Goal: Complete application form

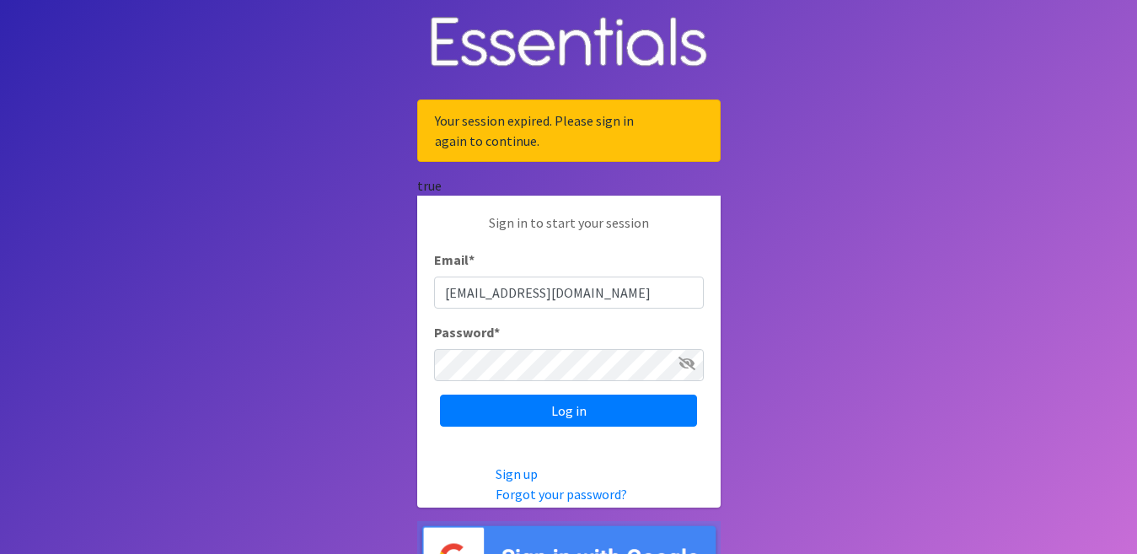
type input "[EMAIL_ADDRESS][DOMAIN_NAME]"
click at [440, 395] on input "Log in" at bounding box center [568, 411] width 257 height 32
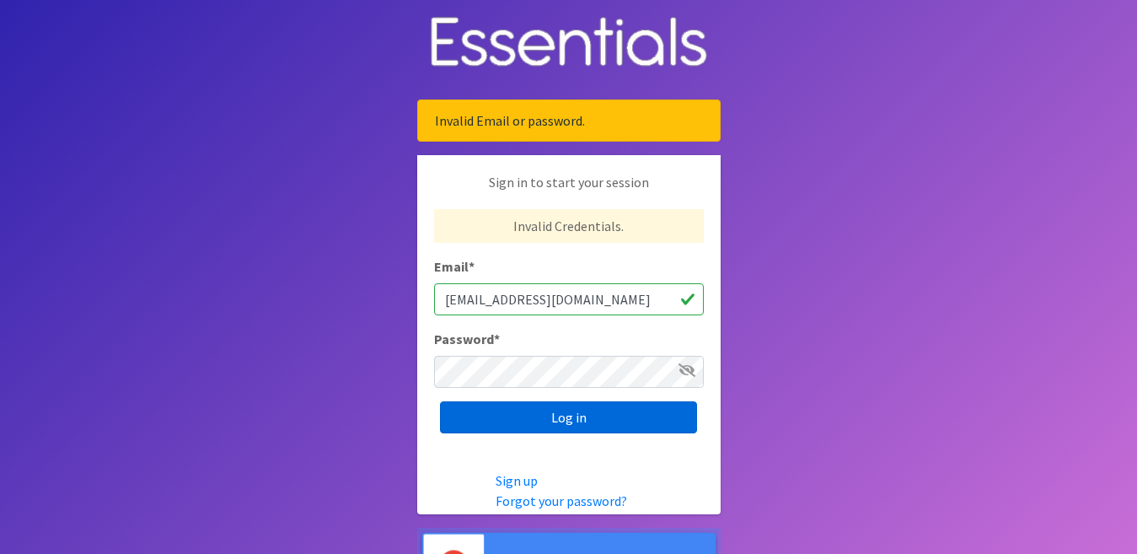
click at [543, 420] on input "Log in" at bounding box center [568, 417] width 257 height 32
click at [585, 418] on input "Log in" at bounding box center [568, 417] width 257 height 32
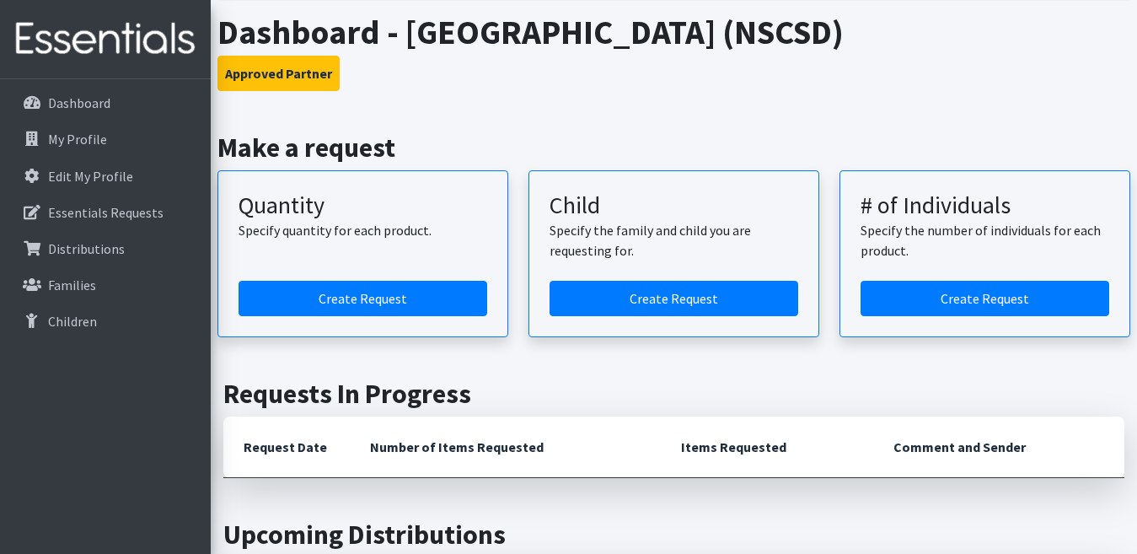
scroll to position [927, 0]
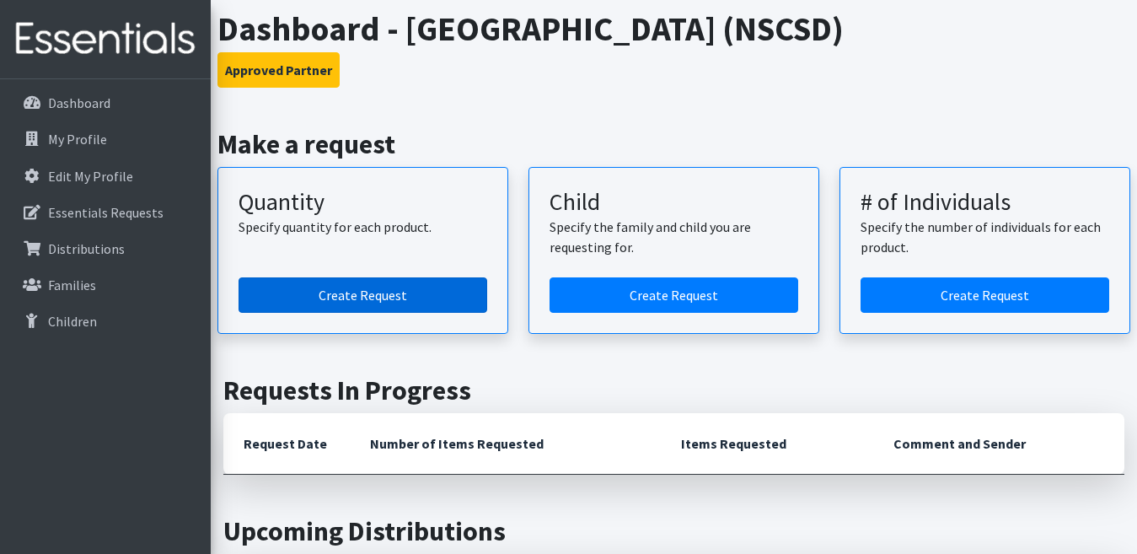
click at [330, 293] on link "Create Request" at bounding box center [363, 294] width 249 height 35
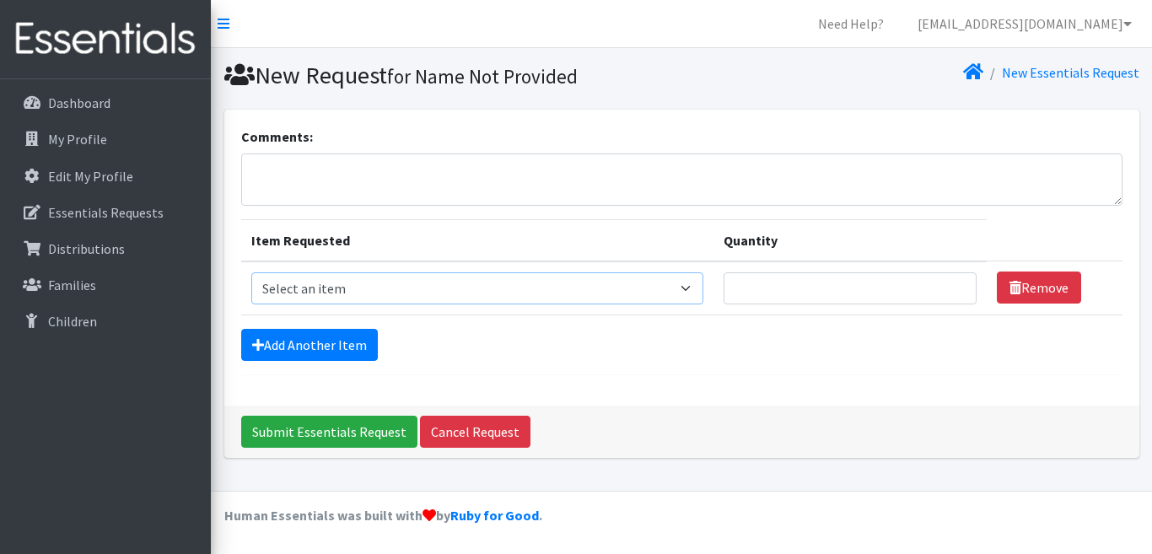
click at [685, 284] on select "Select an item 2T3T(30/child) 3T4T(30/child) 4T5T(30/child) Cloth Diaper Kit (s…" at bounding box center [477, 288] width 452 height 32
select select "954"
click at [251, 272] on select "Select an item 2T3T(30/child) 3T4T(30/child) 4T5T(30/child) Cloth Diaper Kit (s…" at bounding box center [477, 288] width 452 height 32
click at [792, 287] on input "Quantity" at bounding box center [850, 288] width 254 height 32
type input "50"
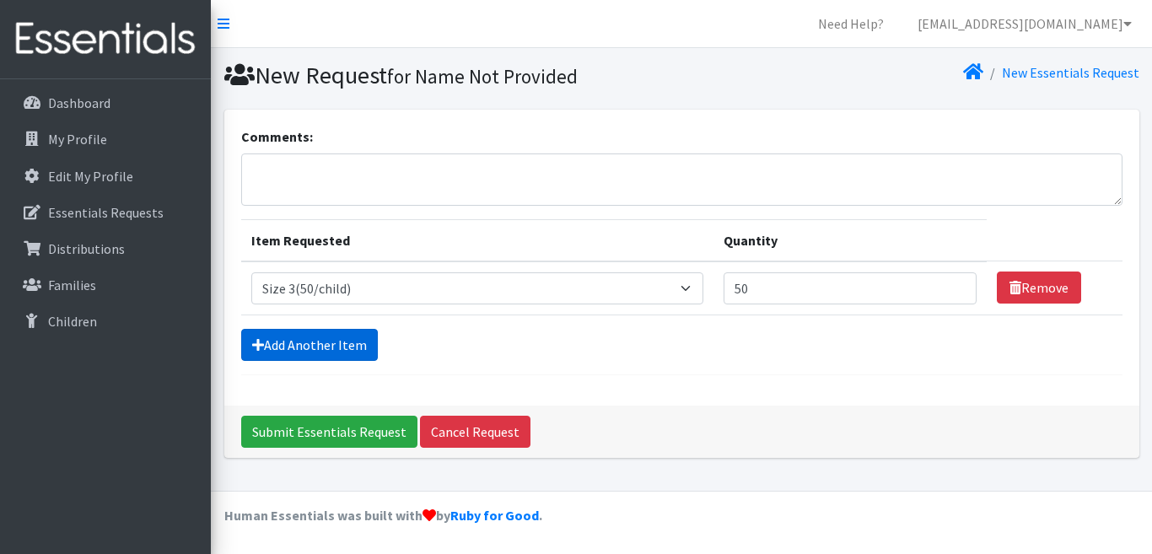
click at [316, 354] on link "Add Another Item" at bounding box center [309, 345] width 137 height 32
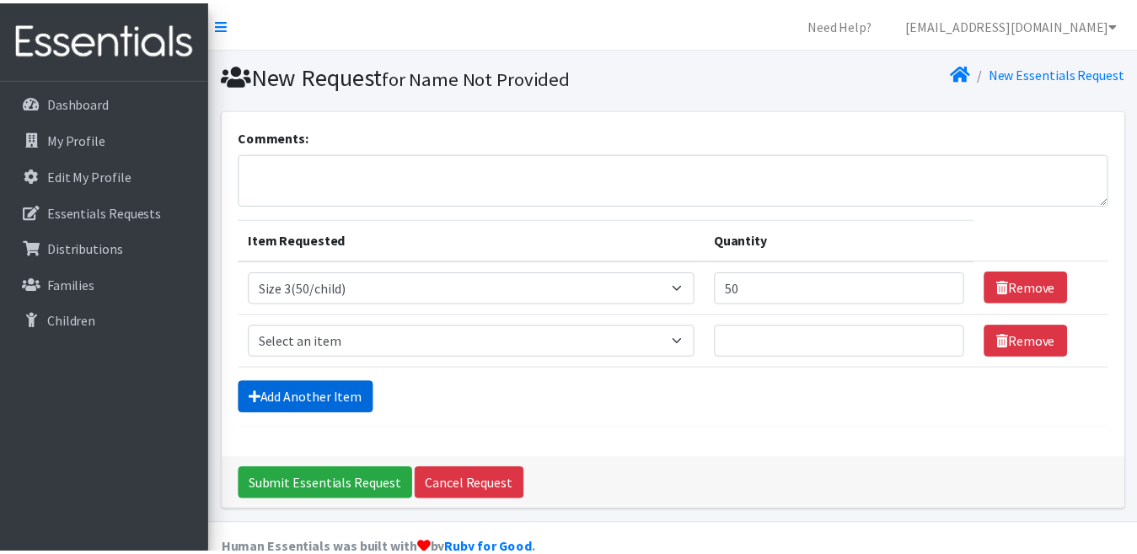
scroll to position [34, 0]
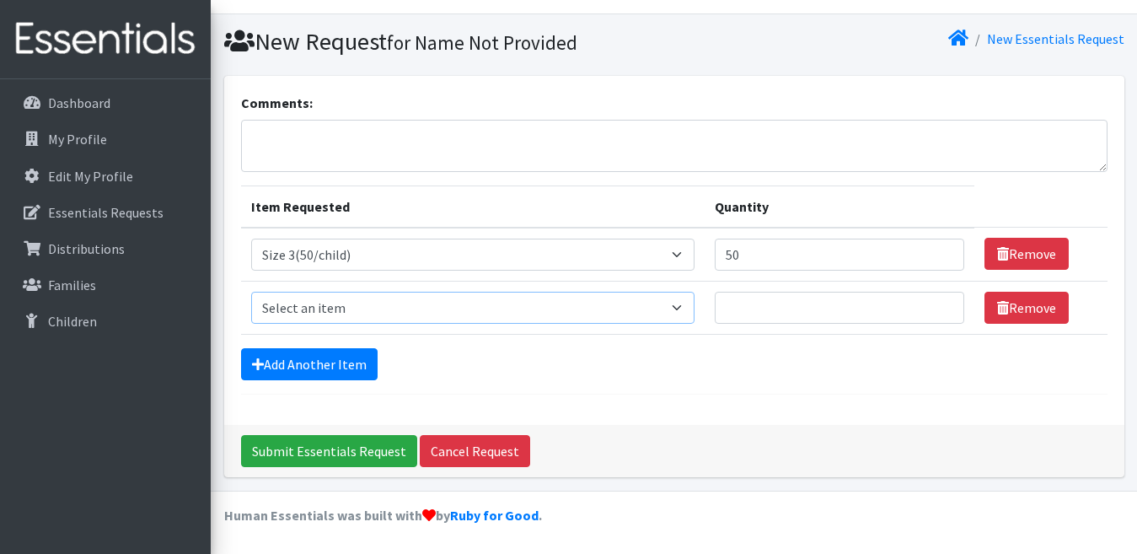
click at [683, 307] on select "Select an item 2T3T(30/child) 3T4T(30/child) 4T5T(30/child) Cloth Diaper Kit (s…" at bounding box center [473, 308] width 444 height 32
select select "964"
click at [251, 292] on select "Select an item 2T3T(30/child) 3T4T(30/child) 4T5T(30/child) Cloth Diaper Kit (s…" at bounding box center [473, 308] width 444 height 32
click at [752, 307] on input "Quantity" at bounding box center [839, 308] width 249 height 32
type input "100"
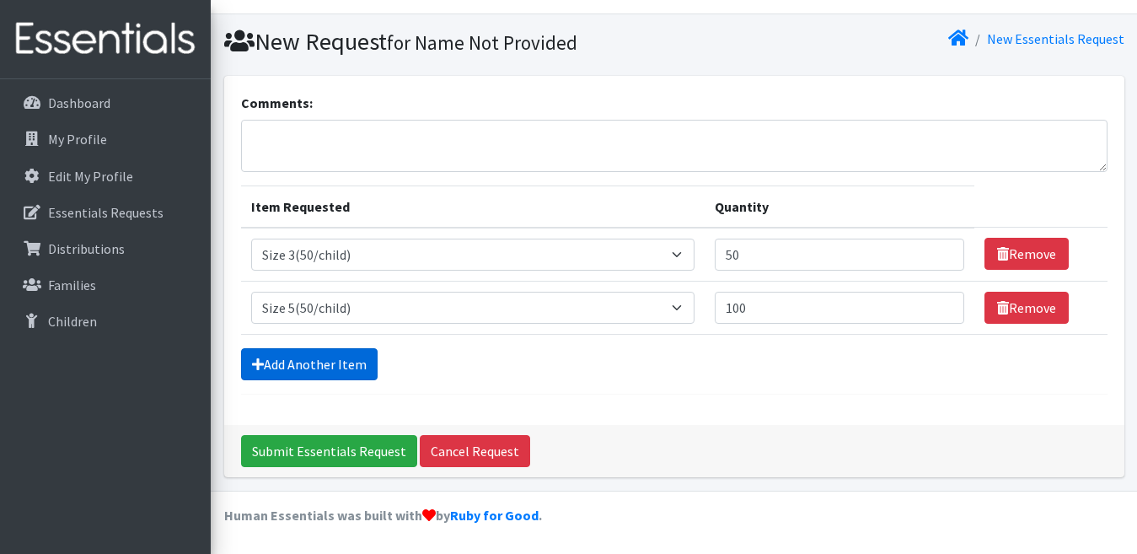
click at [334, 353] on link "Add Another Item" at bounding box center [309, 364] width 137 height 32
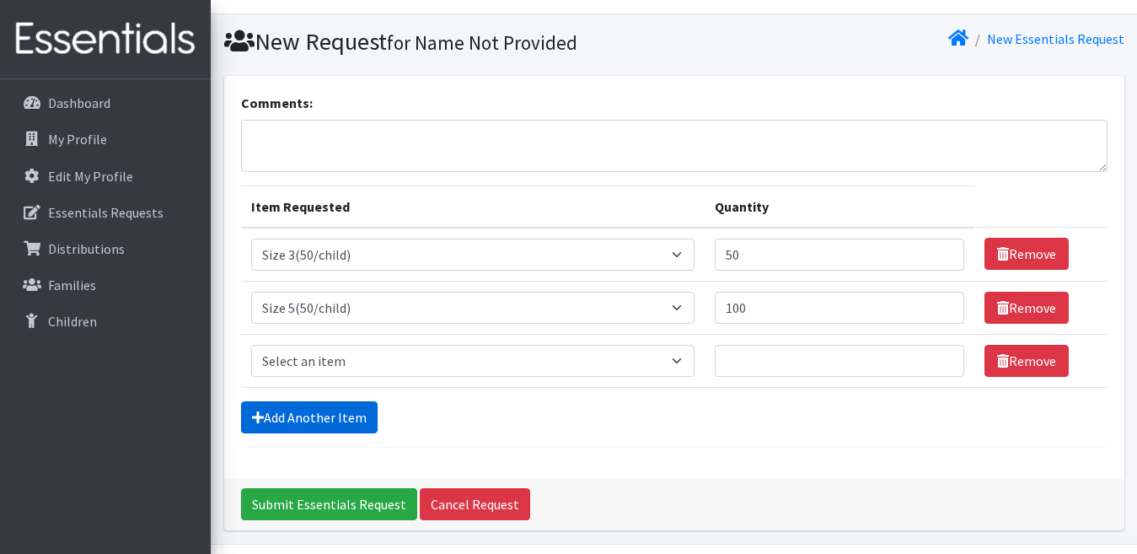
scroll to position [87, 0]
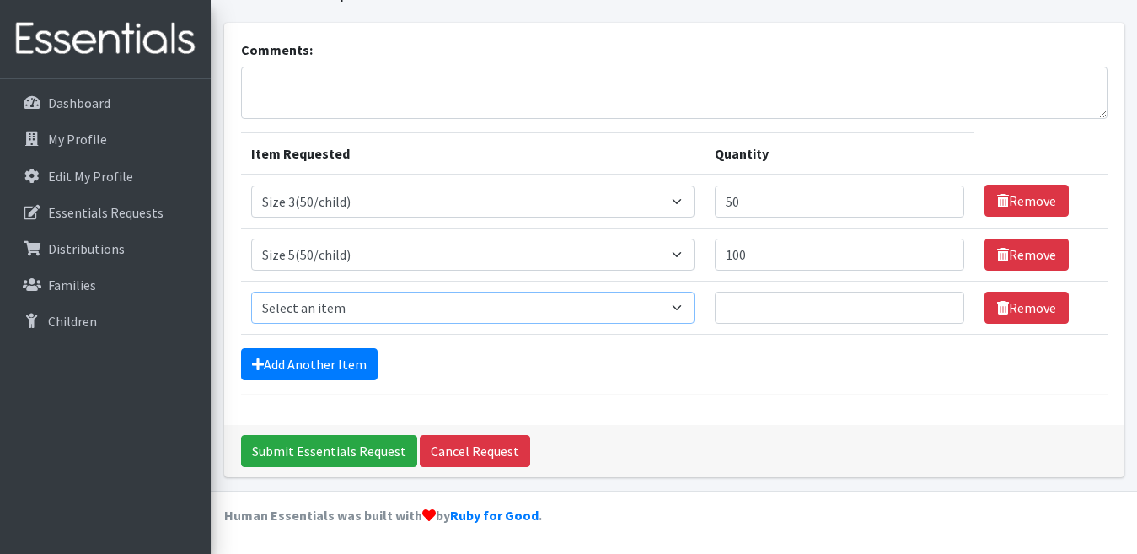
click at [680, 309] on select "Select an item 2T3T(30/child) 3T4T(30/child) 4T5T(30/child) Cloth Diaper Kit (s…" at bounding box center [473, 308] width 444 height 32
select select "966"
click at [251, 292] on select "Select an item 2T3T(30/child) 3T4T(30/child) 4T5T(30/child) Cloth Diaper Kit (s…" at bounding box center [473, 308] width 444 height 32
click at [760, 306] on input "Quantity" at bounding box center [839, 308] width 249 height 32
type input "100"
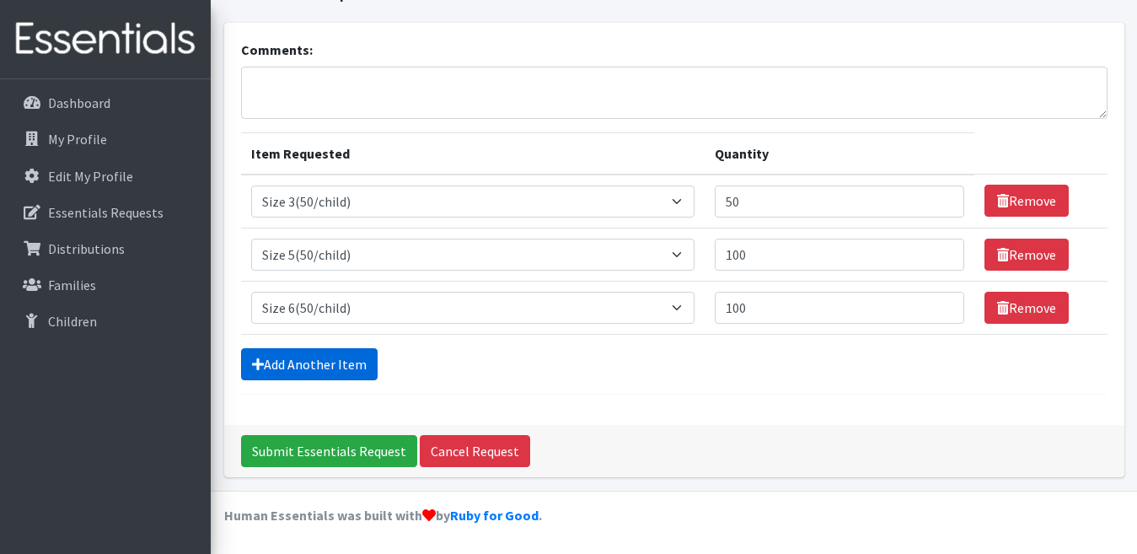
click at [314, 371] on link "Add Another Item" at bounding box center [309, 364] width 137 height 32
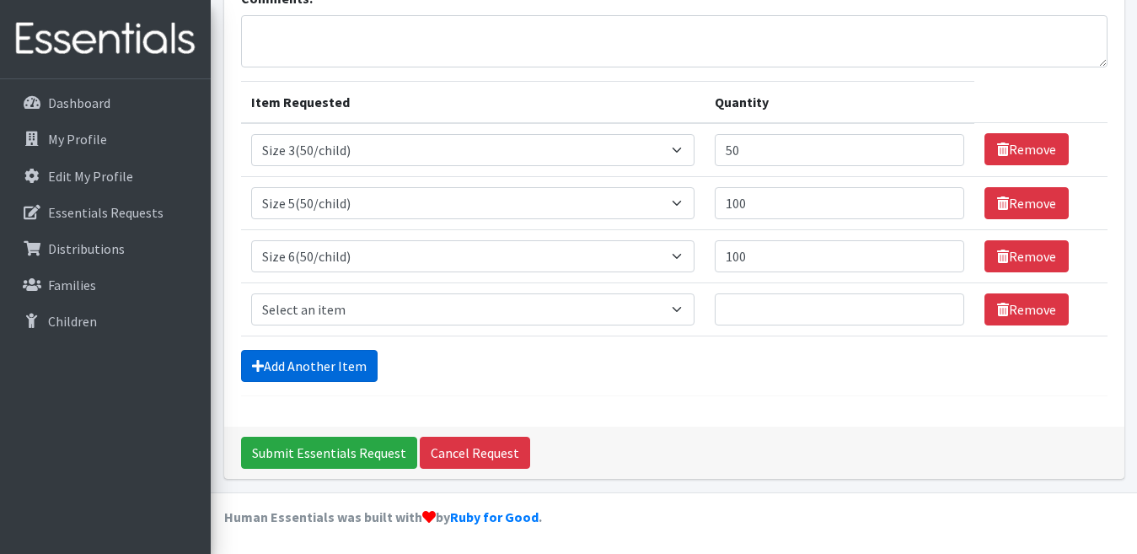
scroll to position [140, 0]
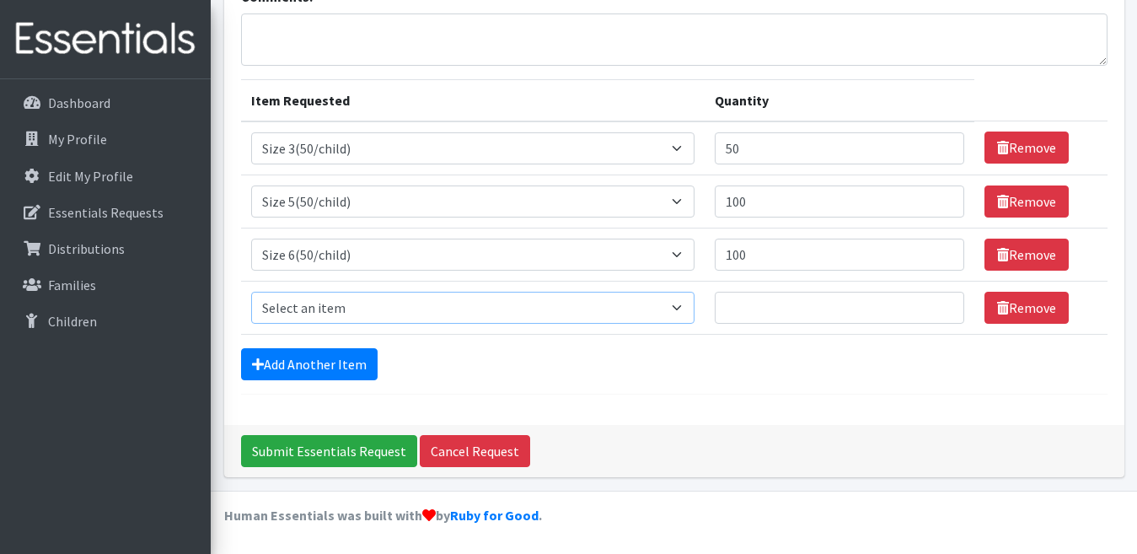
click at [680, 305] on select "Select an item 2T3T(30/child) 3T4T(30/child) 4T5T(30/child) Cloth Diaper Kit (s…" at bounding box center [473, 308] width 444 height 32
click at [602, 384] on form "Comments: Item Requested Quantity Item Requested Select an item 2T3T(30/child) …" at bounding box center [674, 191] width 867 height 408
click at [680, 305] on select "Select an item 2T3T(30/child) 3T4T(30/child) 4T5T(30/child) Cloth Diaper Kit (s…" at bounding box center [473, 308] width 444 height 32
select select "939"
click at [251, 292] on select "Select an item 2T3T(30/child) 3T4T(30/child) 4T5T(30/child) Cloth Diaper Kit (s…" at bounding box center [473, 308] width 444 height 32
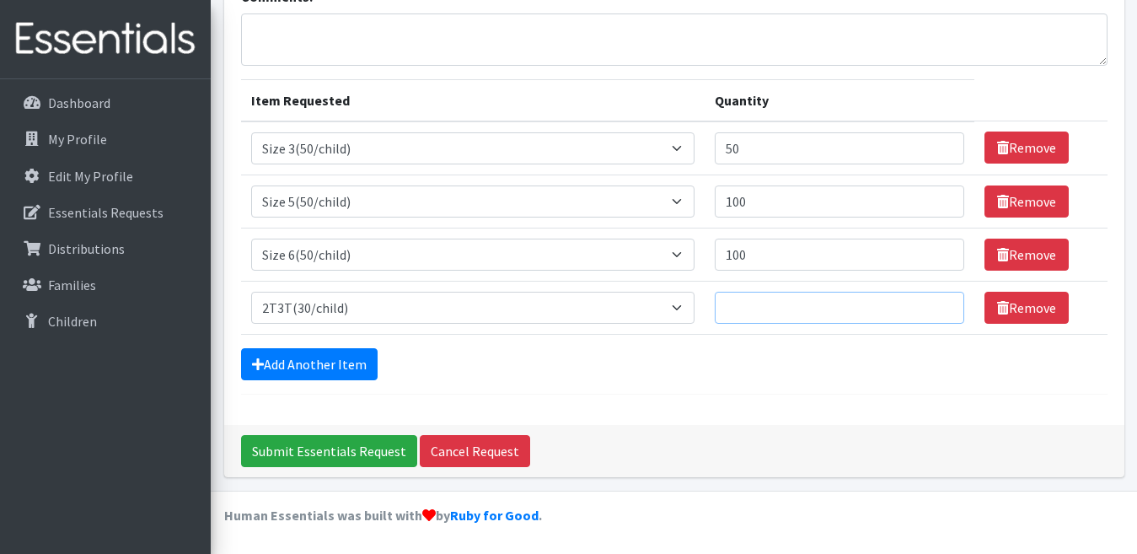
click at [799, 306] on input "Quantity" at bounding box center [839, 308] width 249 height 32
type input "120"
click at [357, 359] on link "Add Another Item" at bounding box center [309, 364] width 137 height 32
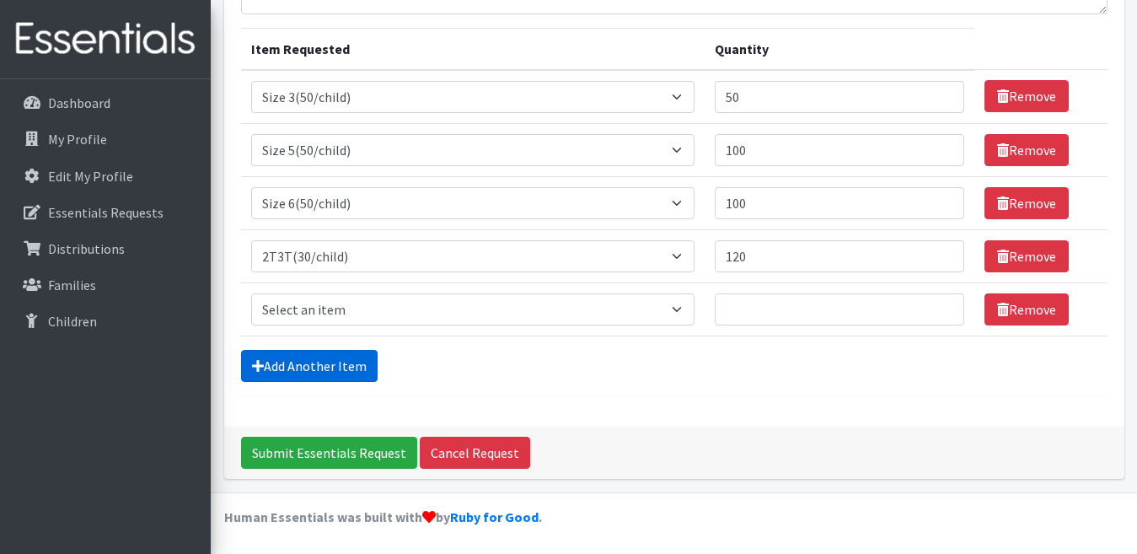
scroll to position [193, 0]
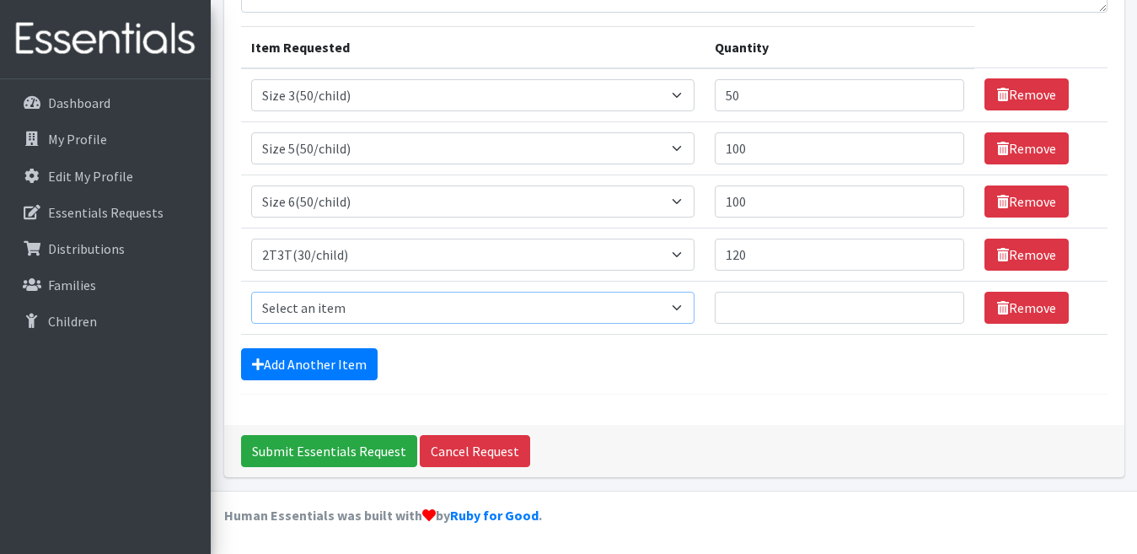
click at [676, 307] on select "Select an item 2T3T(30/child) 3T4T(30/child) 4T5T(30/child) Cloth Diaper Kit (s…" at bounding box center [473, 308] width 444 height 32
select select "941"
click at [251, 292] on select "Select an item 2T3T(30/child) 3T4T(30/child) 4T5T(30/child) Cloth Diaper Kit (s…" at bounding box center [473, 308] width 444 height 32
click at [752, 308] on input "Quantity" at bounding box center [839, 308] width 249 height 32
type input "180"
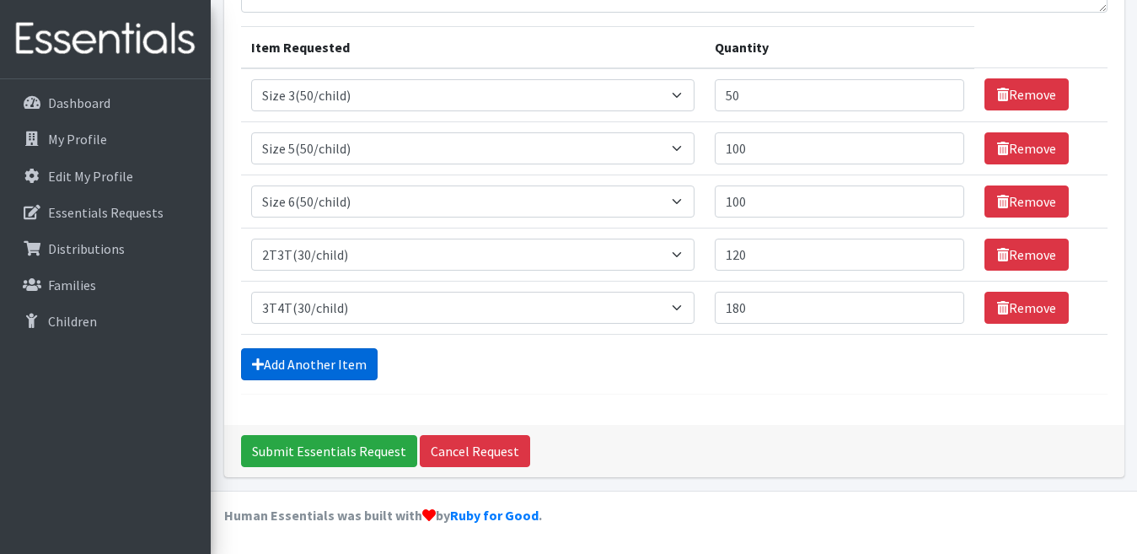
click at [300, 363] on link "Add Another Item" at bounding box center [309, 364] width 137 height 32
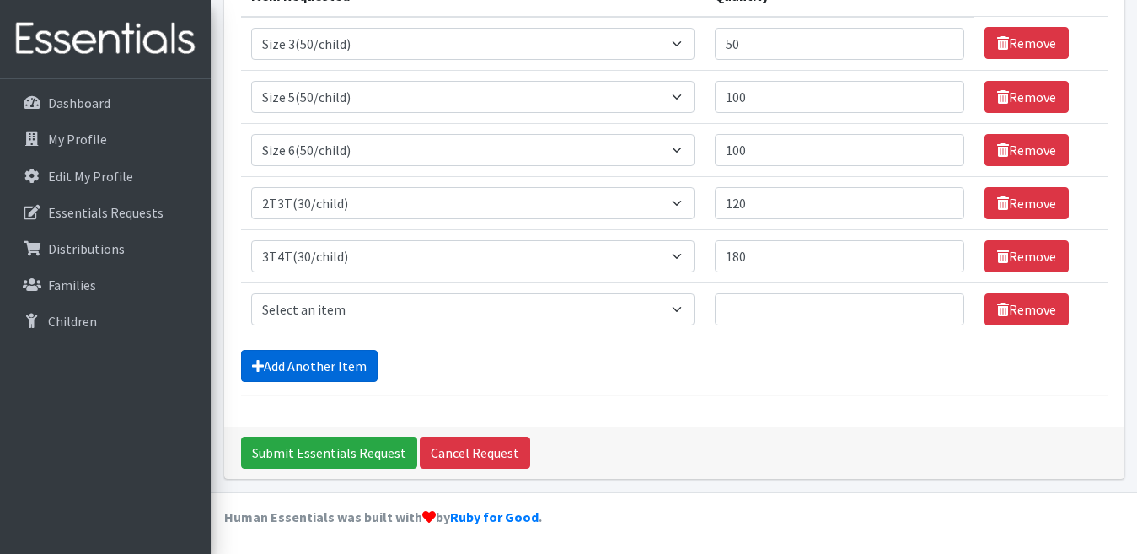
scroll to position [246, 0]
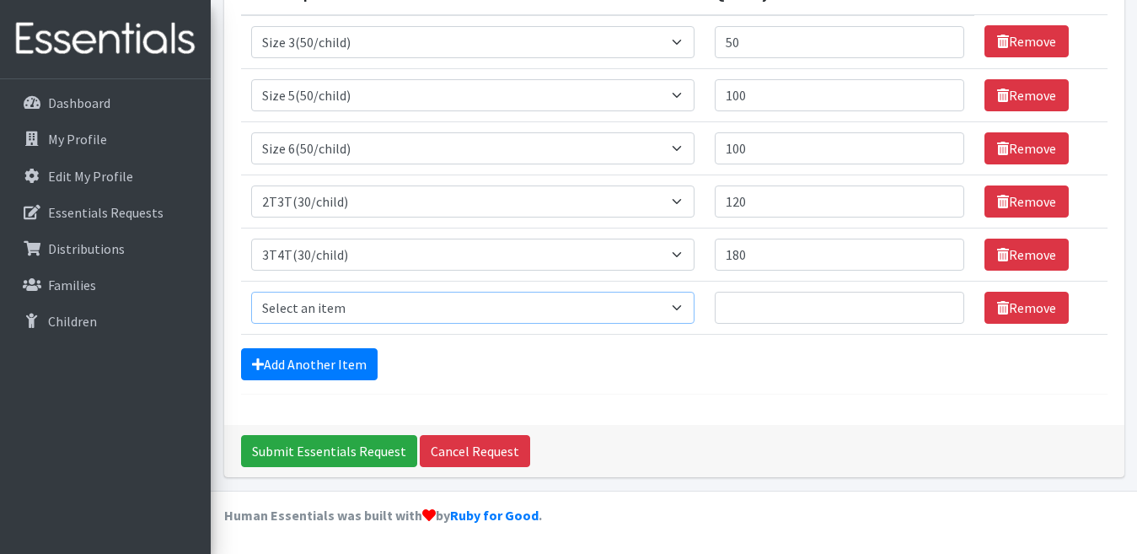
click at [676, 305] on select "Select an item 2T3T(30/child) 3T4T(30/child) 4T5T(30/child) Cloth Diaper Kit (s…" at bounding box center [473, 308] width 444 height 32
select select "953"
click at [251, 292] on select "Select an item 2T3T(30/child) 3T4T(30/child) 4T5T(30/child) Cloth Diaper Kit (s…" at bounding box center [473, 308] width 444 height 32
click at [771, 314] on input "Quantity" at bounding box center [839, 308] width 249 height 32
click at [329, 362] on link "Add Another Item" at bounding box center [309, 364] width 137 height 32
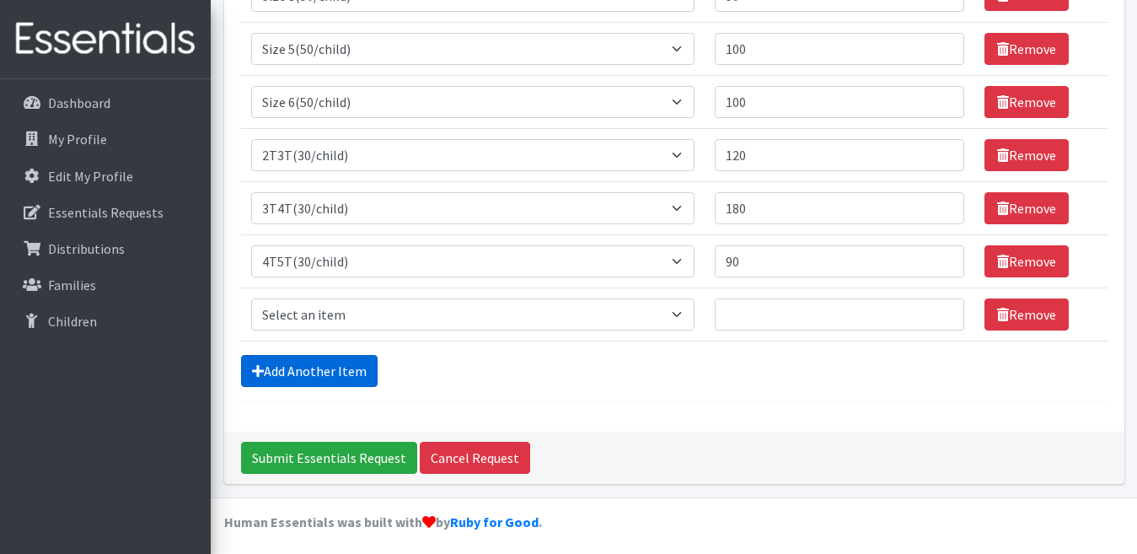
scroll to position [299, 0]
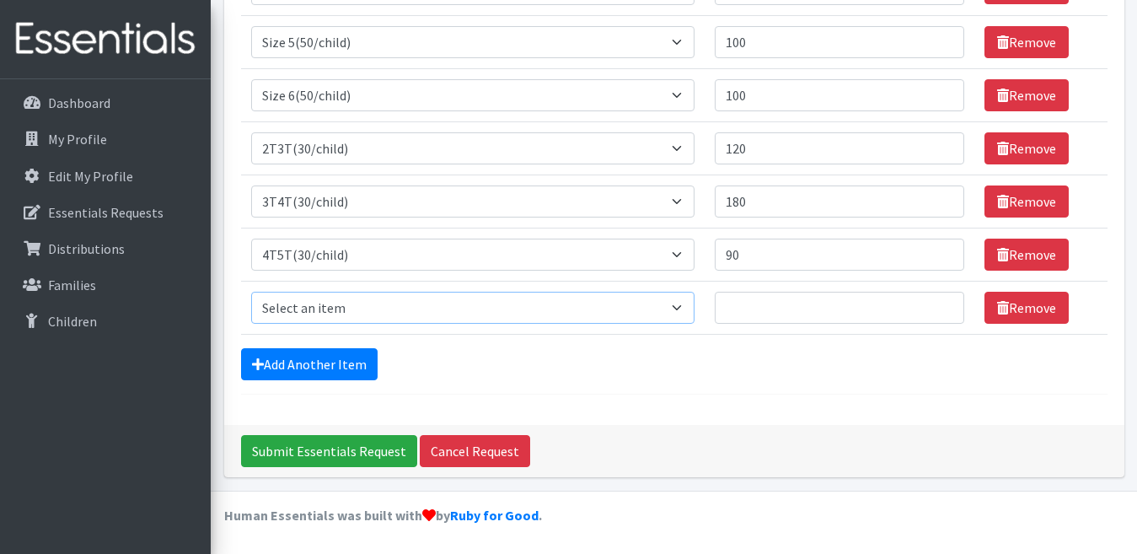
click at [675, 305] on select "Select an item 2T3T(30/child) 3T4T(30/child) 4T5T(30/child) Cloth Diaper Kit (s…" at bounding box center [473, 308] width 444 height 32
click at [661, 385] on form "Comments: Item Requested Quantity Item Requested Select an item 2T3T(30/child) …" at bounding box center [674, 110] width 867 height 567
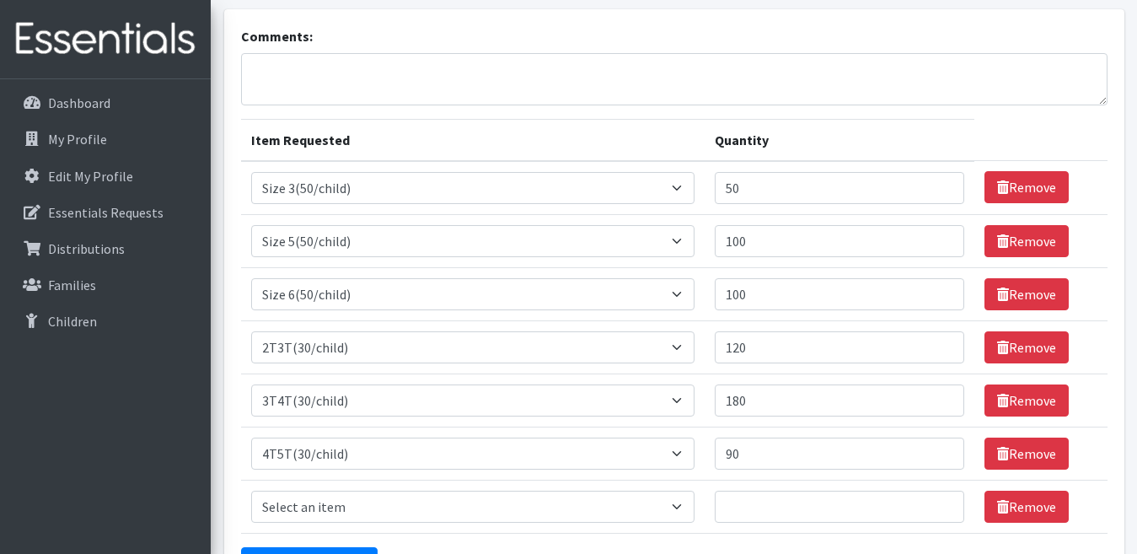
scroll to position [131, 0]
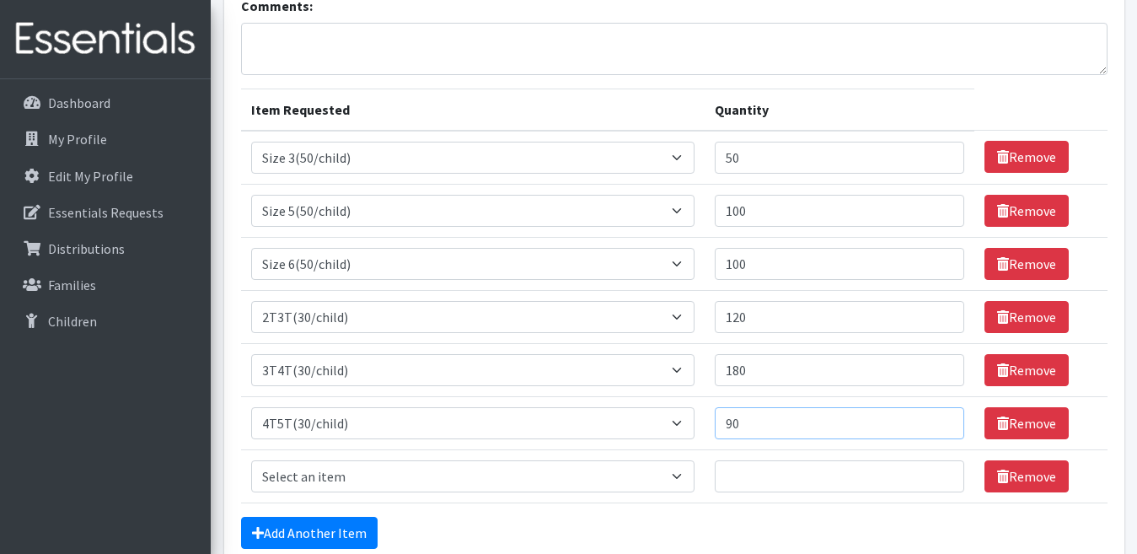
drag, startPoint x: 747, startPoint y: 423, endPoint x: 725, endPoint y: 426, distance: 22.1
click at [726, 426] on input "90" at bounding box center [839, 423] width 249 height 32
type input "6"
type input "90"
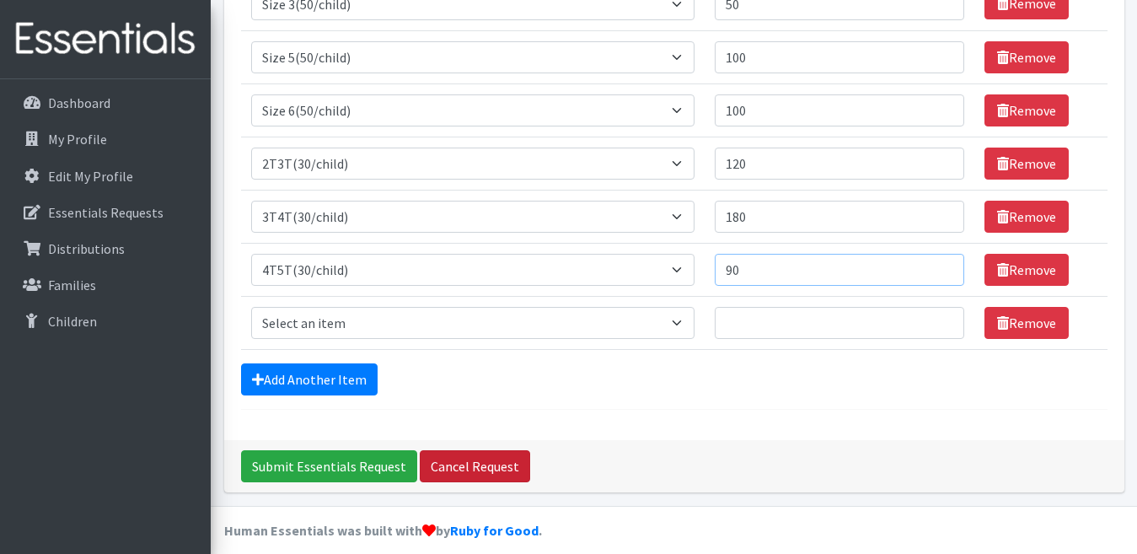
scroll to position [299, 0]
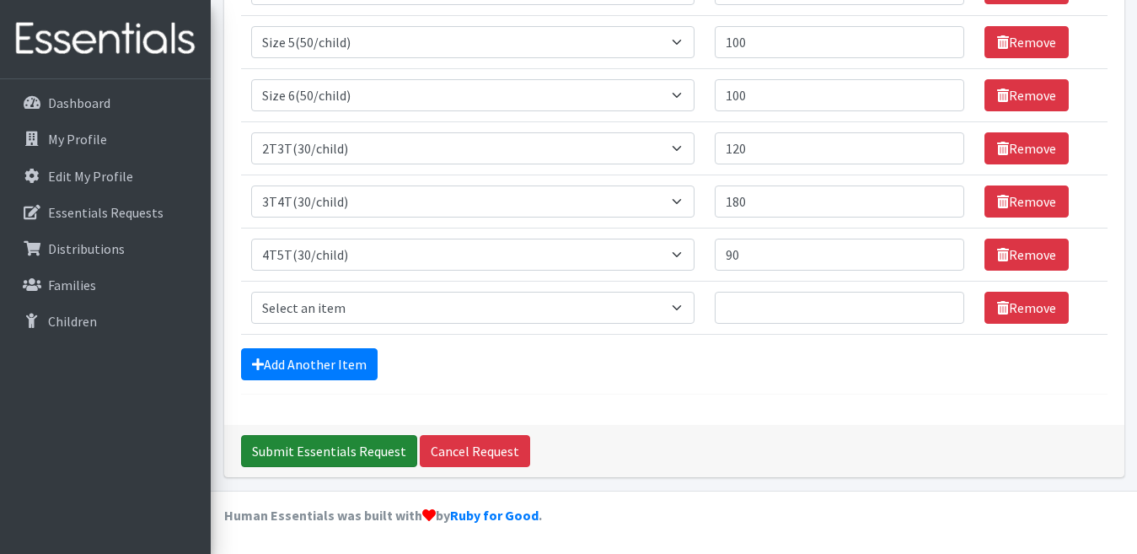
click at [318, 449] on input "Submit Essentials Request" at bounding box center [329, 451] width 176 height 32
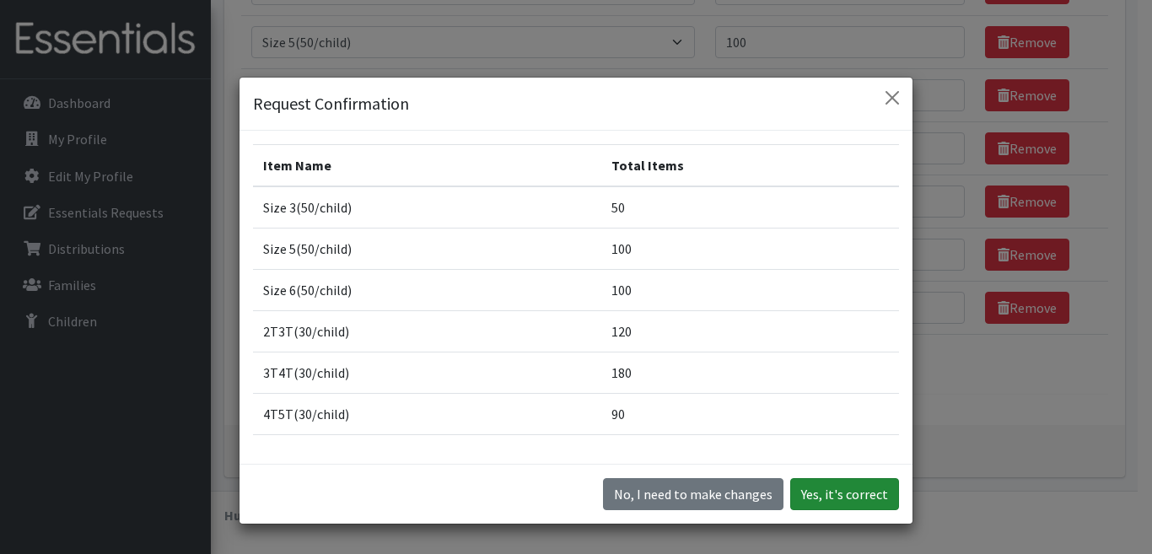
click at [812, 493] on button "Yes, it's correct" at bounding box center [844, 494] width 109 height 32
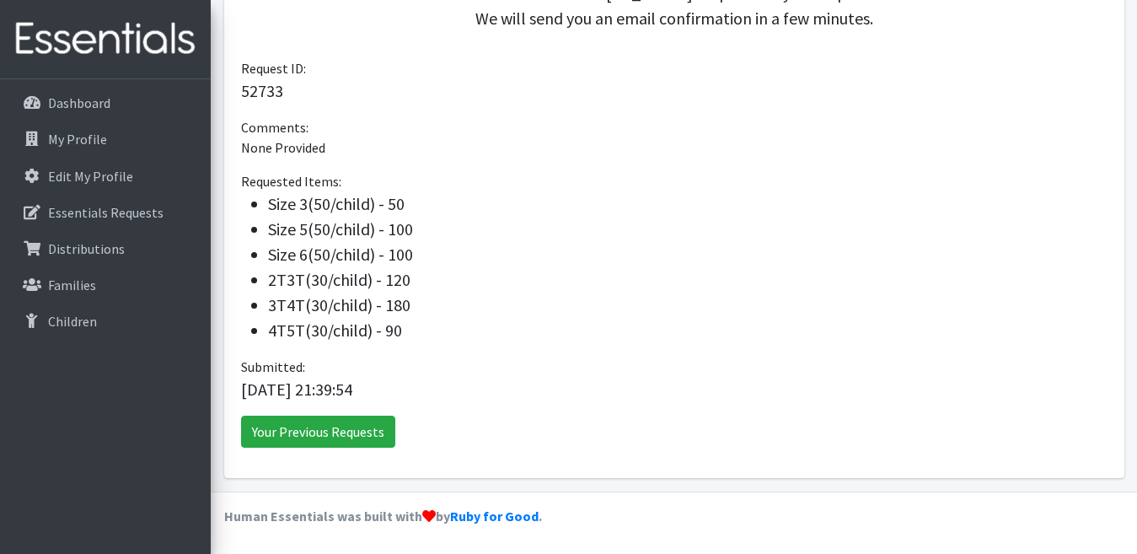
scroll to position [456, 0]
click at [86, 99] on p "Dashboard" at bounding box center [79, 102] width 62 height 17
